Goal: Entertainment & Leisure: Browse casually

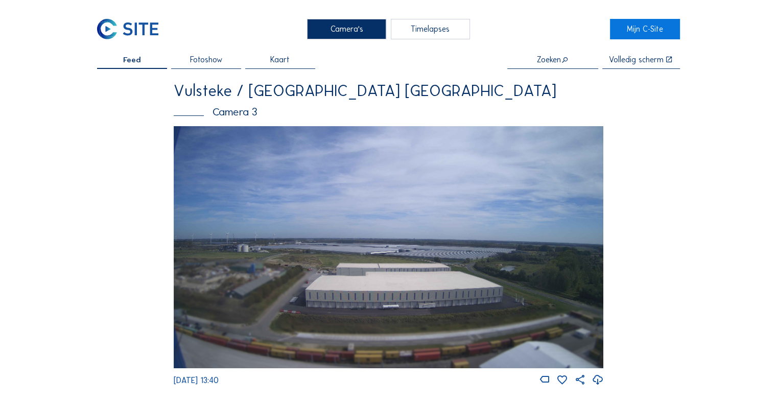
click at [409, 249] on img at bounding box center [389, 247] width 430 height 242
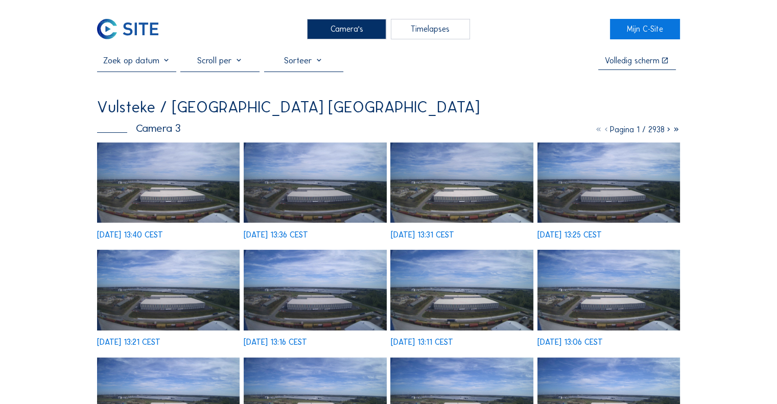
click at [143, 163] on img at bounding box center [168, 183] width 143 height 80
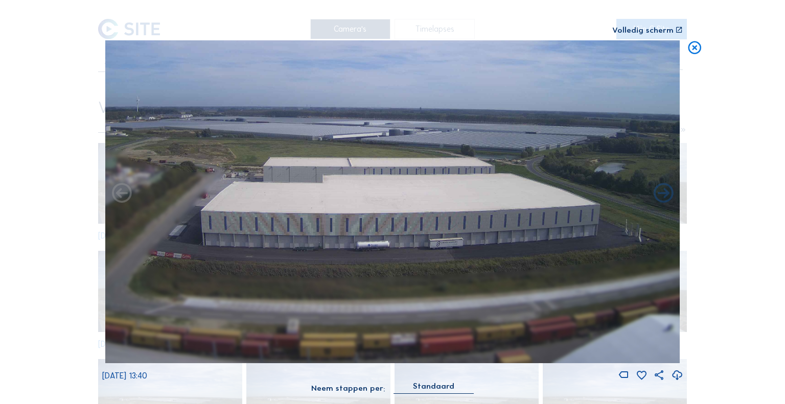
drag, startPoint x: 403, startPoint y: 202, endPoint x: 208, endPoint y: 173, distance: 196.3
click at [207, 173] on img at bounding box center [392, 201] width 575 height 323
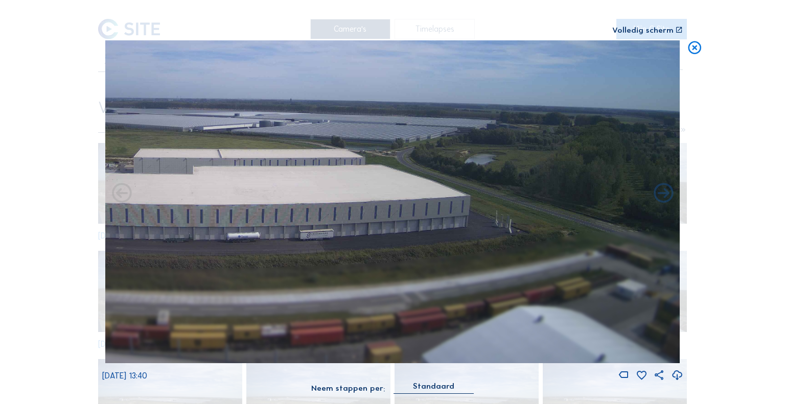
drag, startPoint x: 374, startPoint y: 206, endPoint x: 367, endPoint y: 206, distance: 6.6
click at [367, 206] on img at bounding box center [392, 201] width 575 height 323
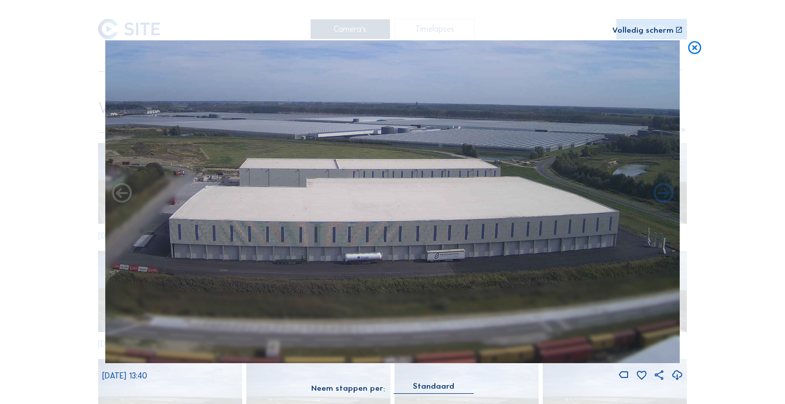
drag, startPoint x: 341, startPoint y: 225, endPoint x: 491, endPoint y: 243, distance: 150.2
click at [493, 243] on img at bounding box center [392, 201] width 575 height 323
drag, startPoint x: 300, startPoint y: 240, endPoint x: 491, endPoint y: 254, distance: 190.6
click at [491, 254] on img at bounding box center [392, 201] width 575 height 323
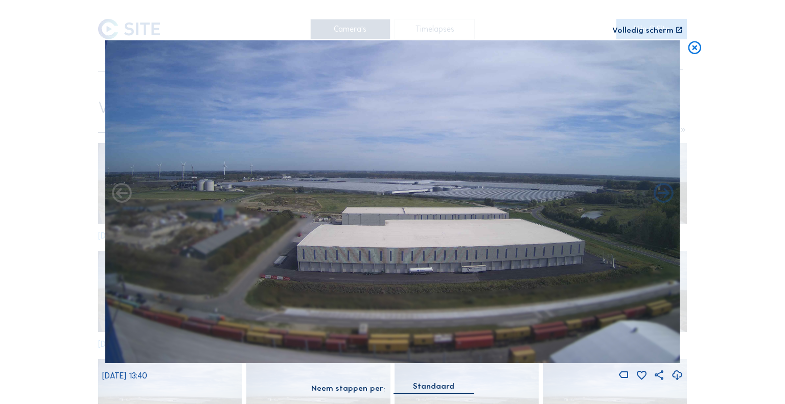
click at [699, 51] on icon at bounding box center [695, 48] width 16 height 16
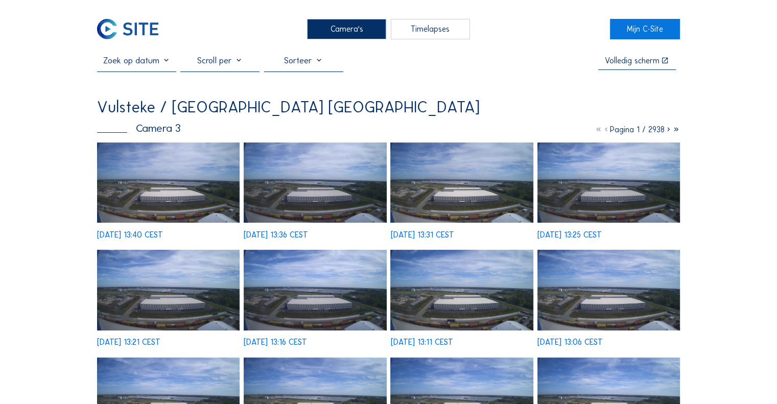
click at [471, 213] on img at bounding box center [461, 183] width 143 height 80
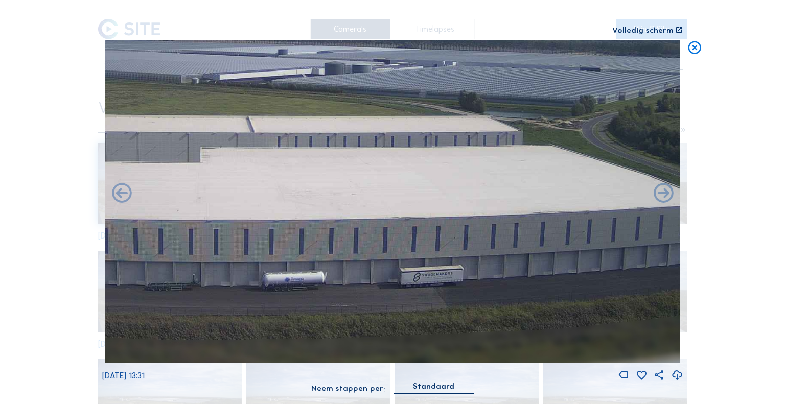
drag, startPoint x: 512, startPoint y: 257, endPoint x: 127, endPoint y: 212, distance: 388.4
click at [127, 212] on img at bounding box center [392, 201] width 575 height 323
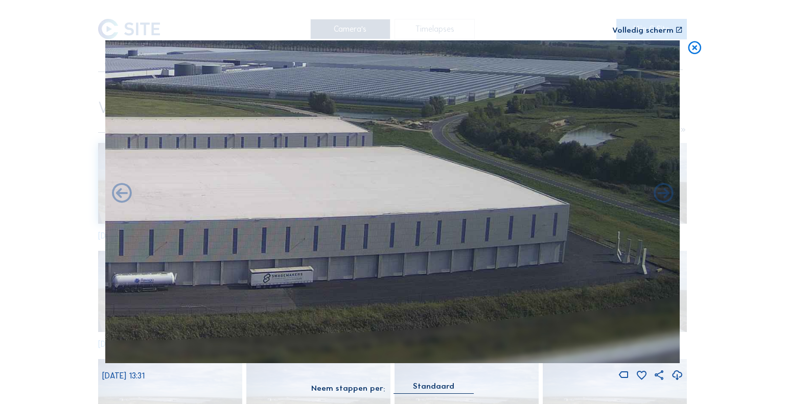
drag, startPoint x: 409, startPoint y: 235, endPoint x: 485, endPoint y: 246, distance: 77.0
click at [485, 246] on img at bounding box center [392, 201] width 575 height 323
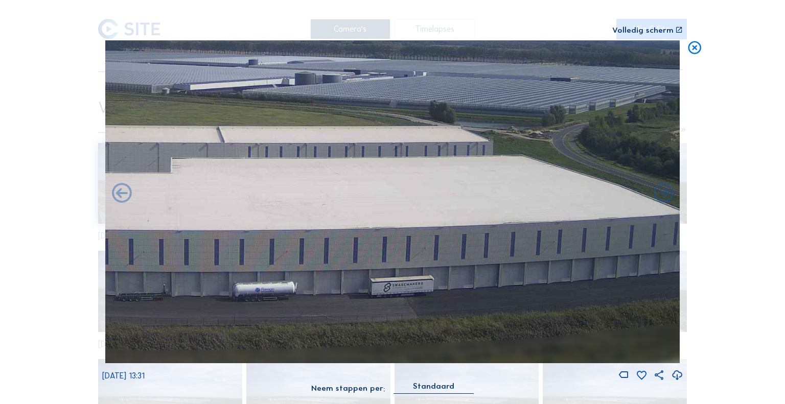
drag, startPoint x: 296, startPoint y: 232, endPoint x: 432, endPoint y: 233, distance: 135.9
click at [432, 233] on img at bounding box center [392, 201] width 575 height 323
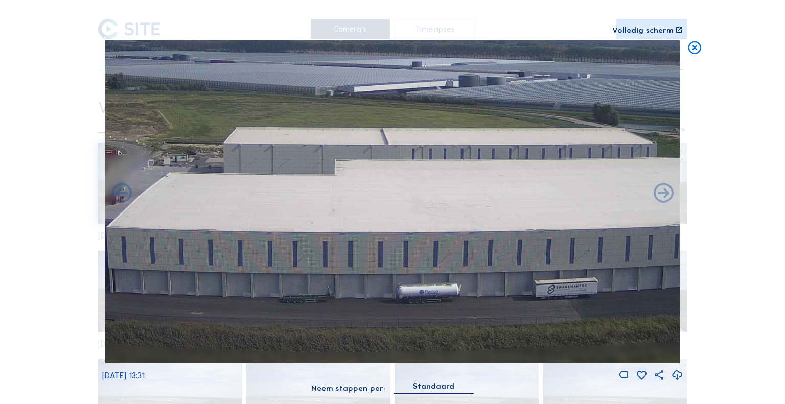
drag, startPoint x: 275, startPoint y: 235, endPoint x: 372, endPoint y: 238, distance: 97.1
click at [372, 238] on img at bounding box center [392, 201] width 575 height 323
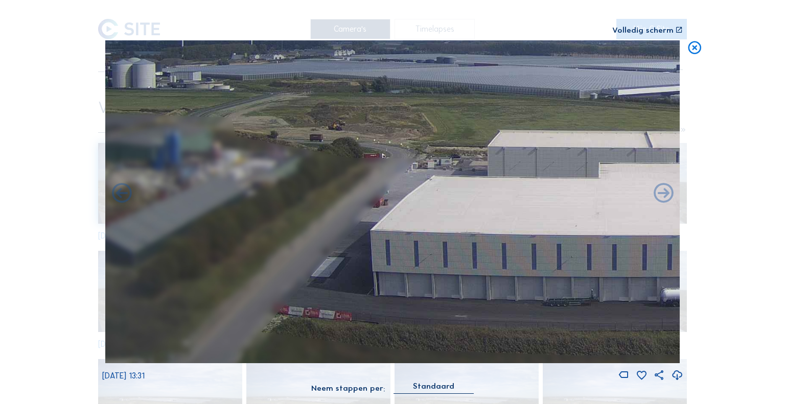
drag, startPoint x: 276, startPoint y: 236, endPoint x: 444, endPoint y: 236, distance: 167.1
click at [444, 236] on img at bounding box center [392, 201] width 575 height 323
click at [697, 51] on icon at bounding box center [695, 48] width 16 height 16
